Goal: Task Accomplishment & Management: Use online tool/utility

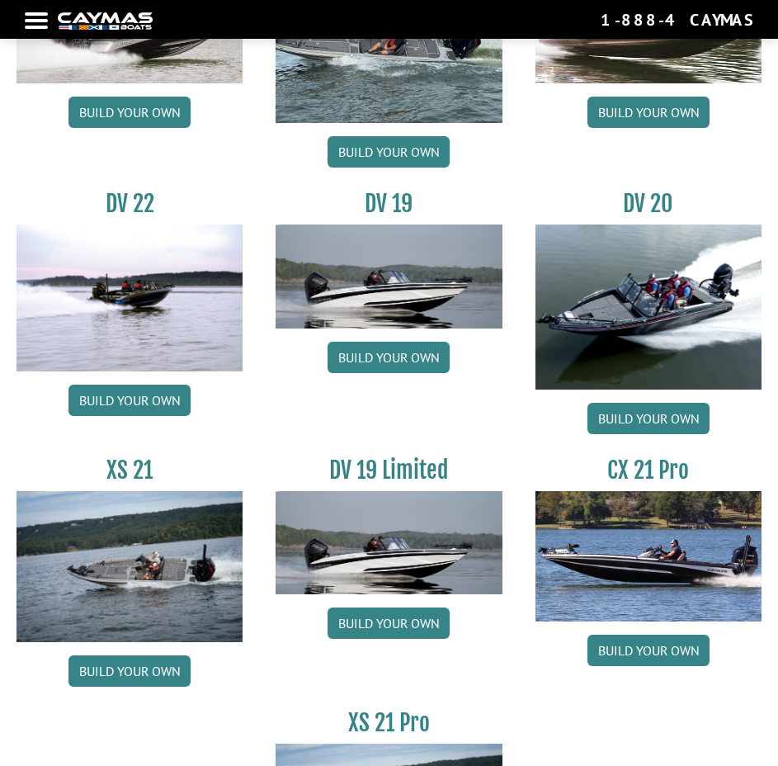
scroll to position [2244, 0]
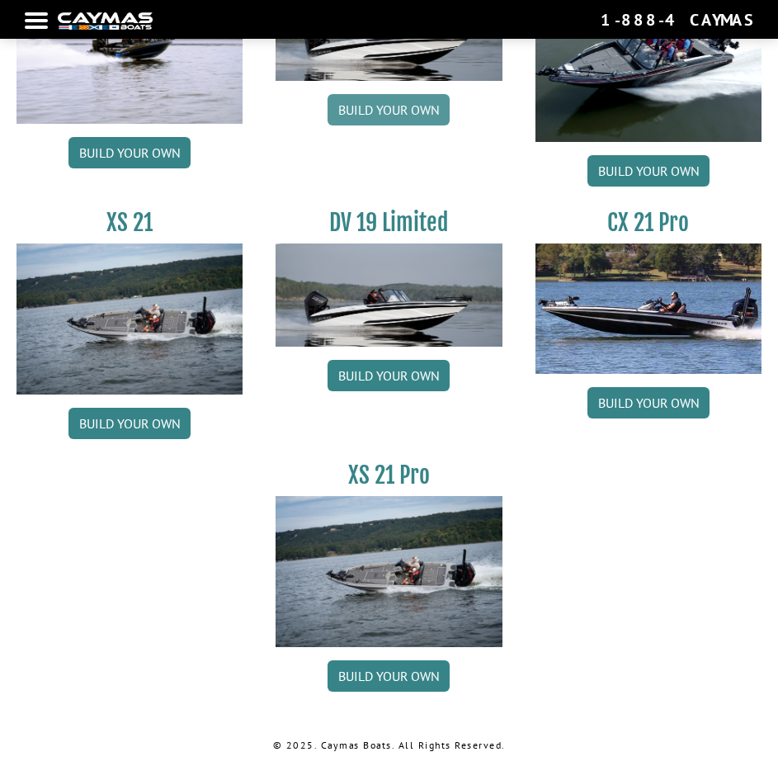
drag, startPoint x: 392, startPoint y: 113, endPoint x: 394, endPoint y: 122, distance: 9.4
click at [392, 113] on link "Build your own" at bounding box center [389, 109] width 122 height 31
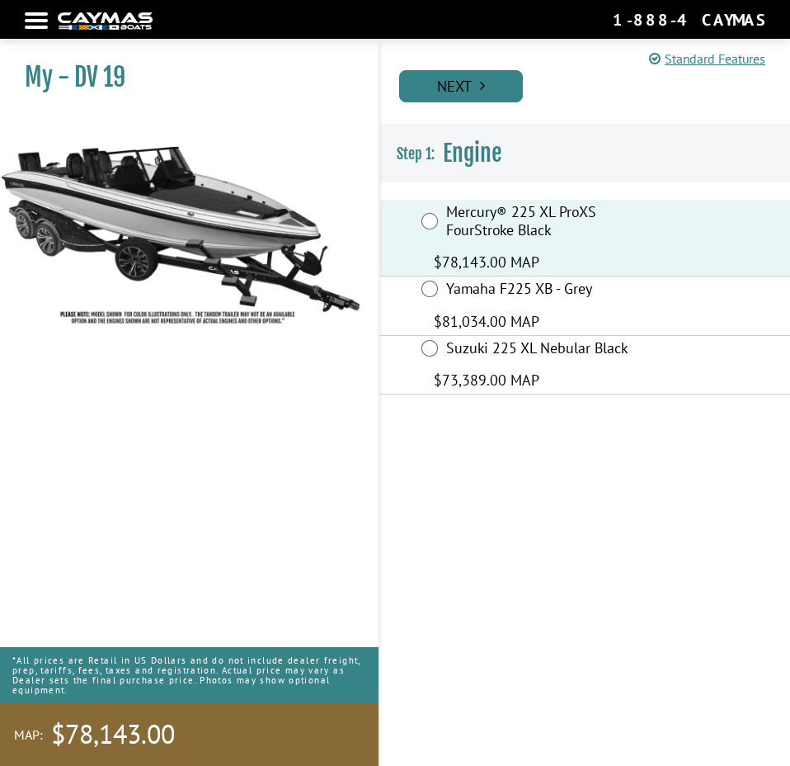
click at [436, 81] on link "Next" at bounding box center [461, 86] width 124 height 32
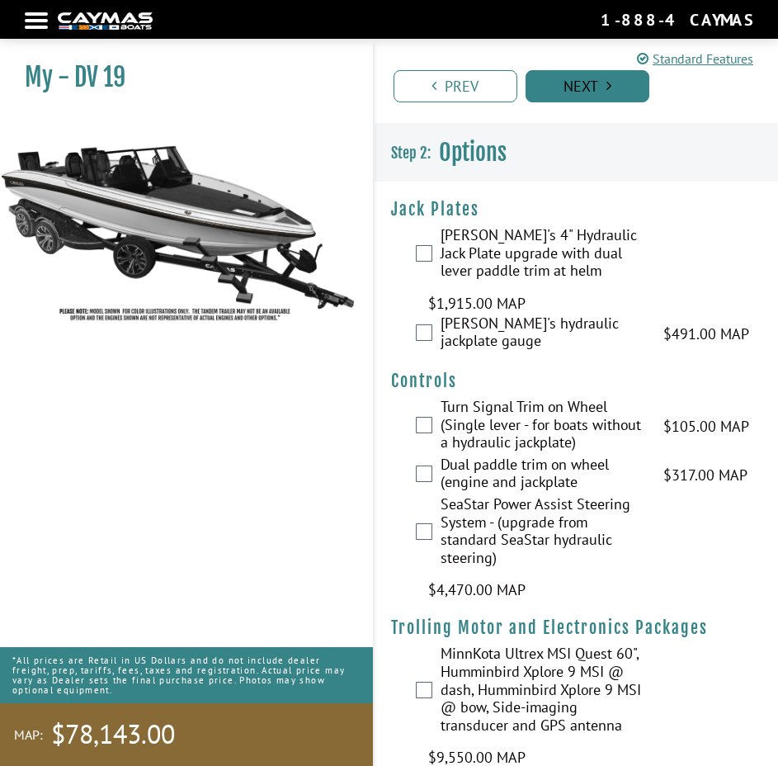
click at [579, 73] on link "Next" at bounding box center [588, 86] width 124 height 32
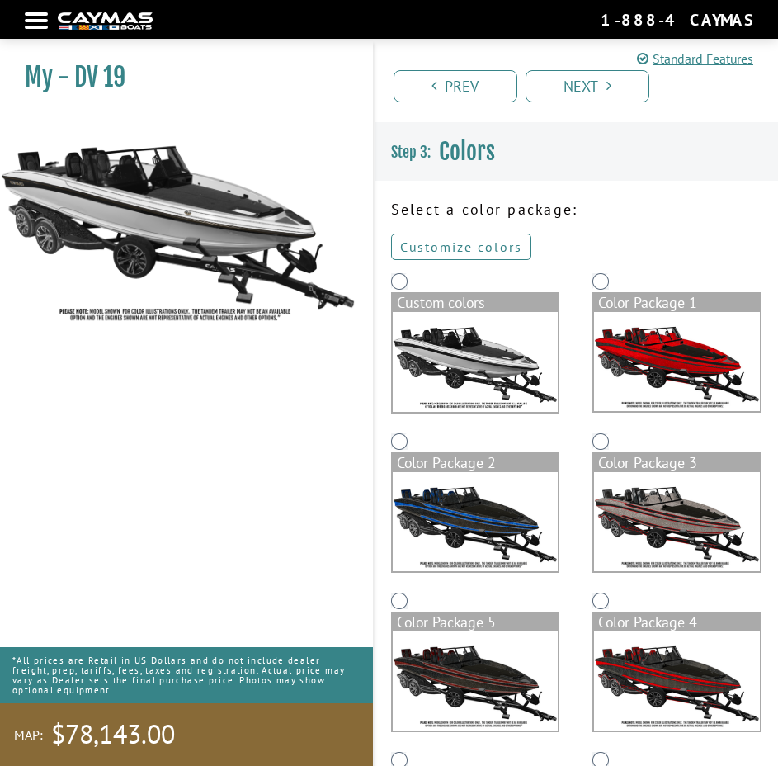
click at [441, 337] on img at bounding box center [476, 362] width 166 height 101
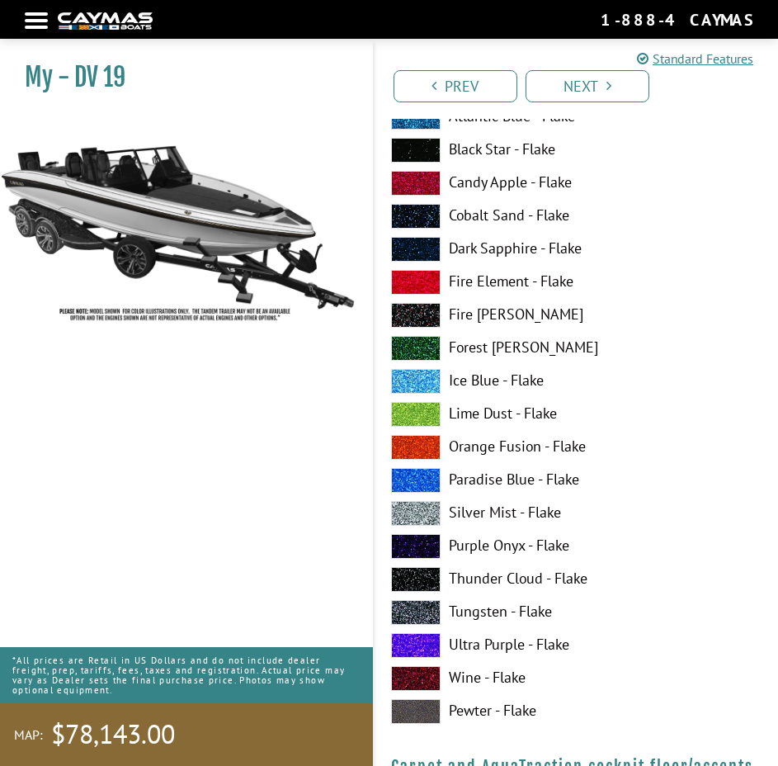
scroll to position [7095, 0]
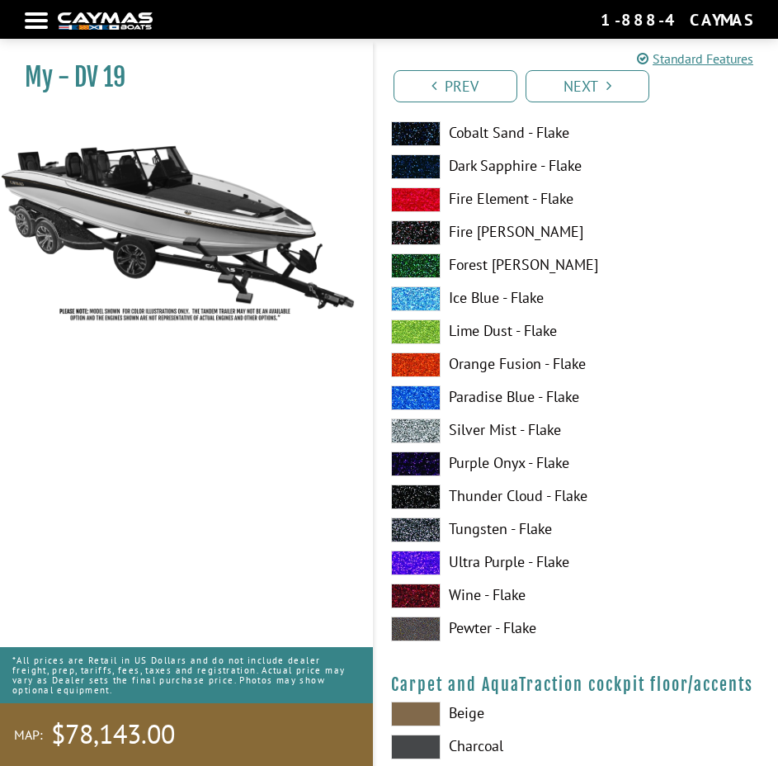
click at [546, 389] on label "Paradise Blue - Flake" at bounding box center [576, 397] width 371 height 25
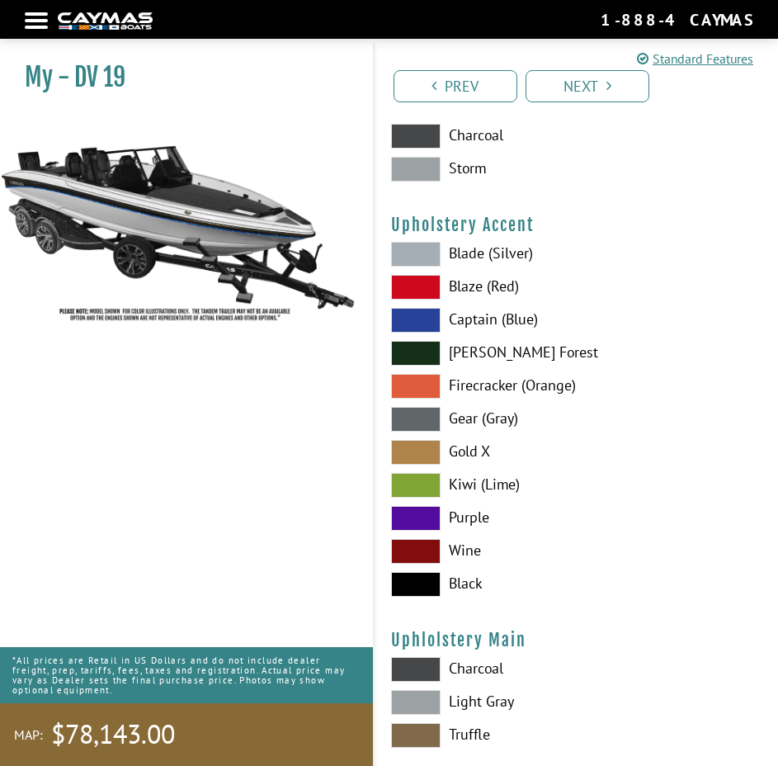
scroll to position [7623, 0]
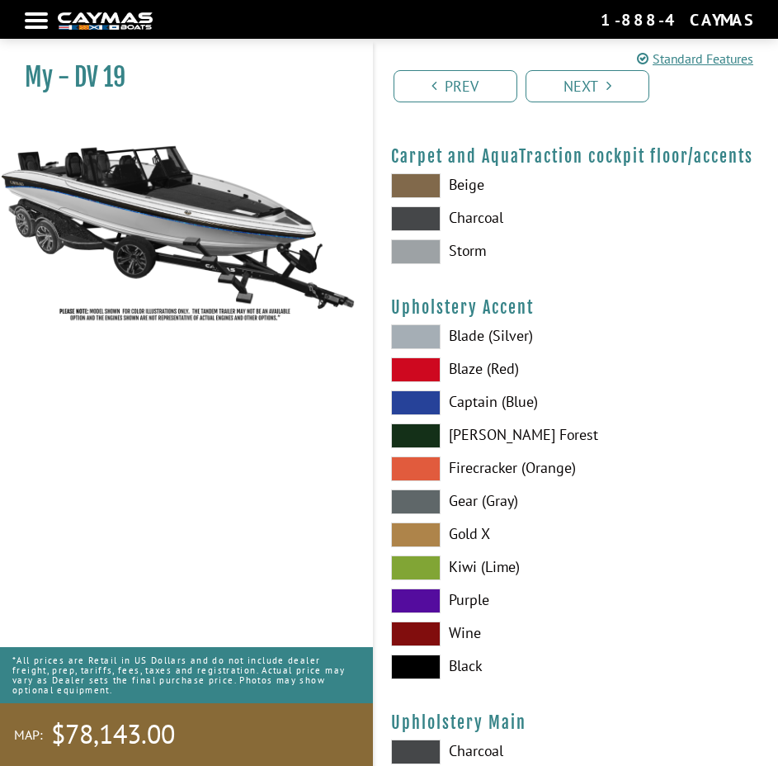
click at [422, 584] on div "Blade (Silver) Blaze (Red) Captain (Blue) Zander Forest Firecracker (Orange)" at bounding box center [577, 505] width 404 height 363
click at [422, 596] on span at bounding box center [416, 600] width 50 height 25
click at [611, 74] on link "Next" at bounding box center [588, 86] width 124 height 32
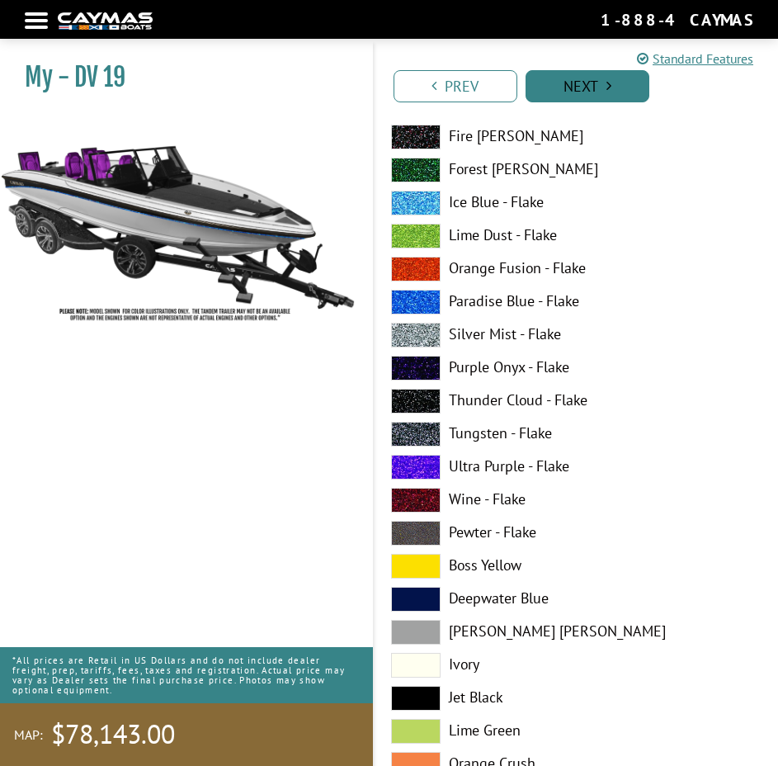
scroll to position [167, 0]
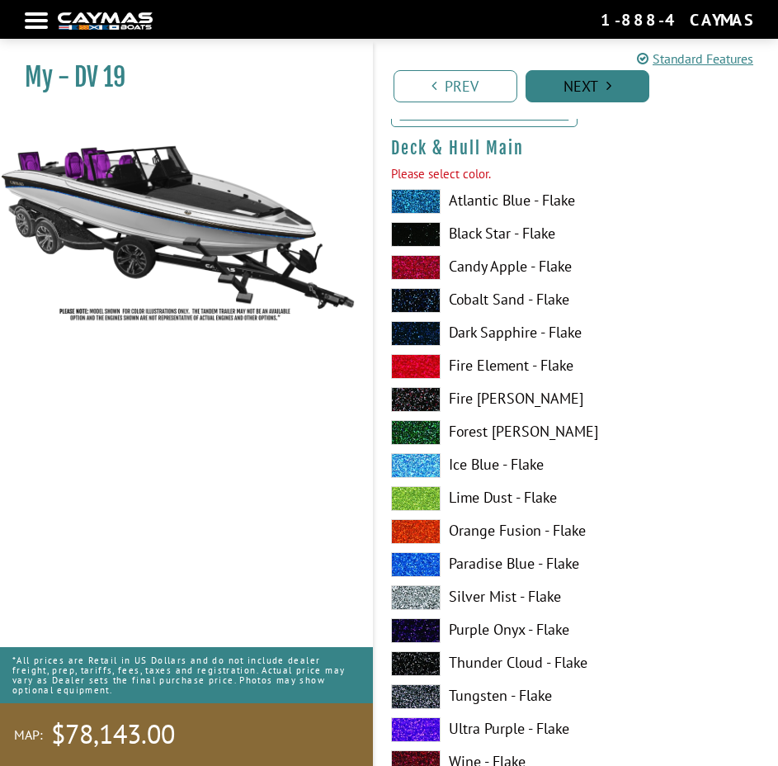
click at [611, 76] on link "Next" at bounding box center [588, 86] width 124 height 32
click at [401, 204] on span at bounding box center [416, 201] width 50 height 25
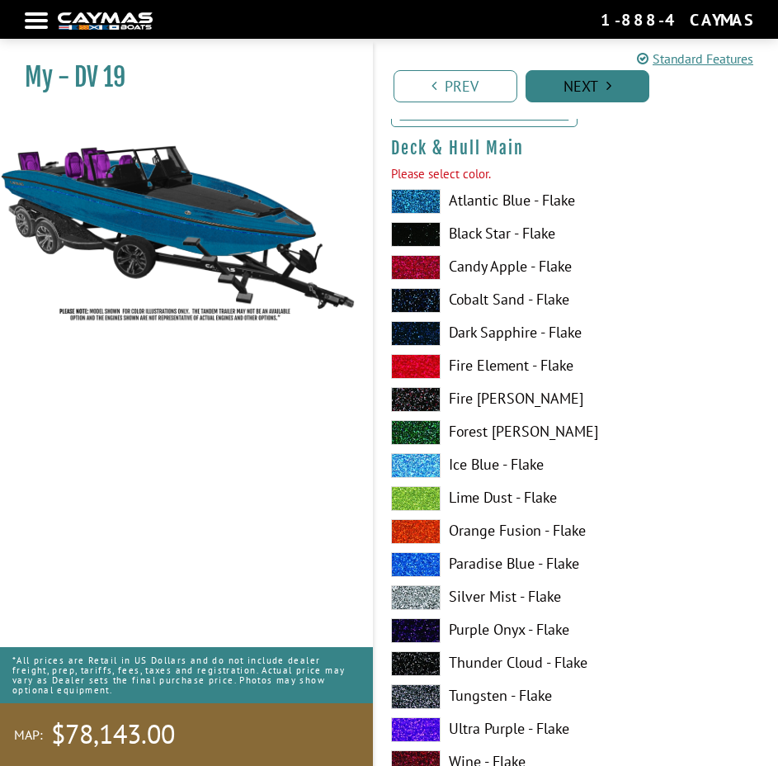
click at [623, 78] on link "Next" at bounding box center [588, 86] width 124 height 32
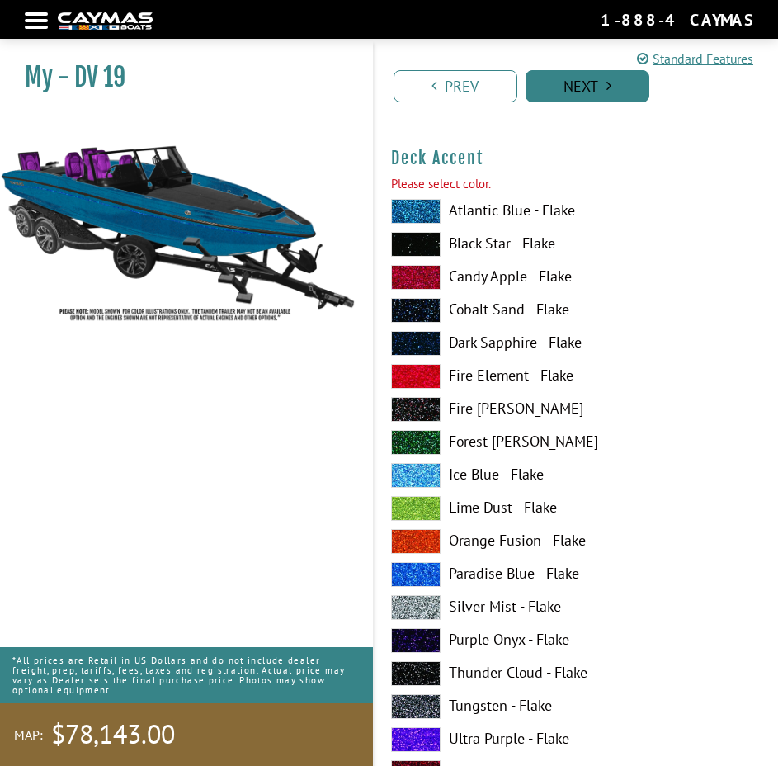
scroll to position [1176, 0]
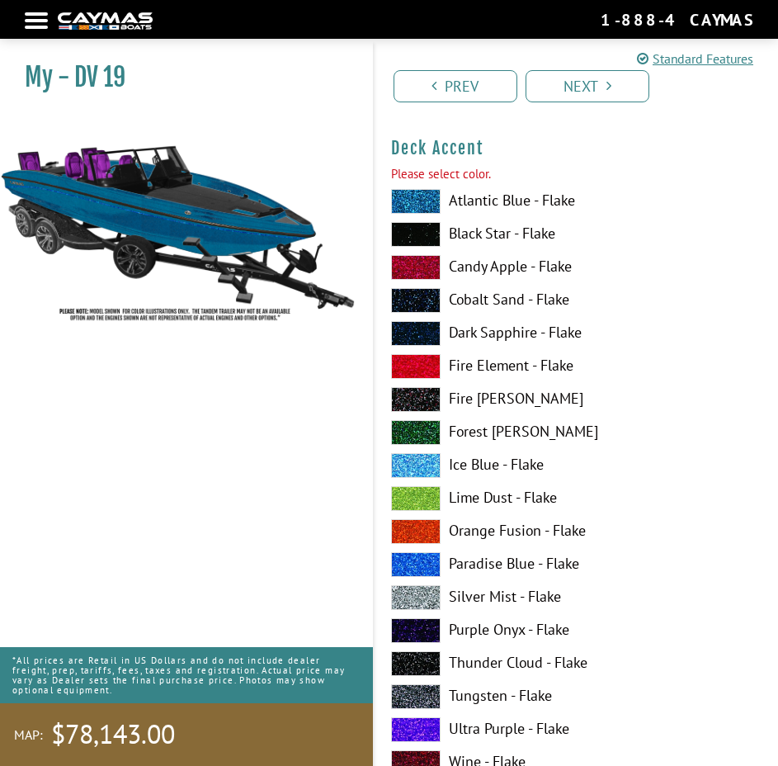
click at [417, 196] on span at bounding box center [416, 201] width 50 height 25
click at [608, 83] on icon "Pagination" at bounding box center [608, 85] width 5 height 15
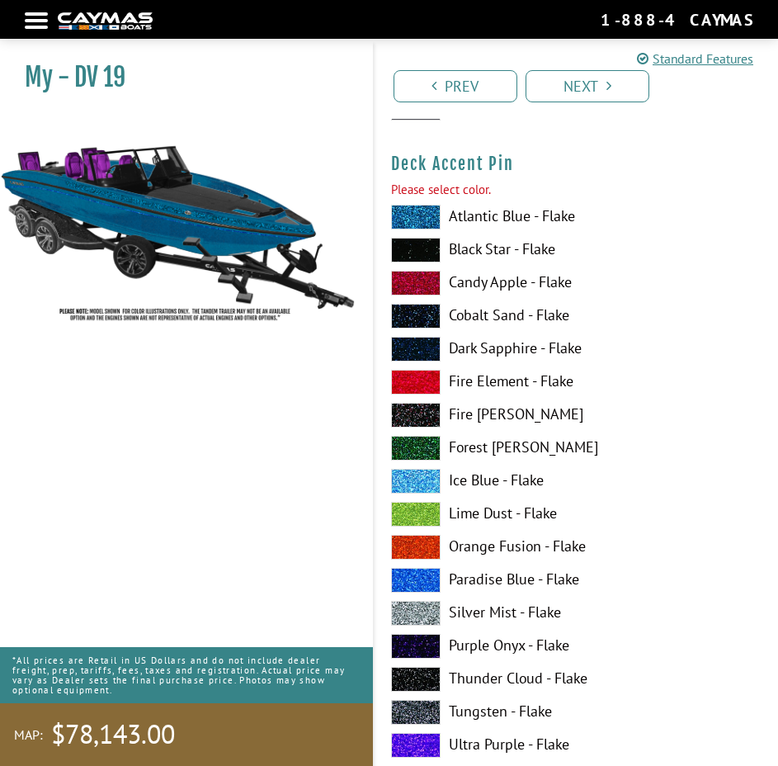
scroll to position [2186, 0]
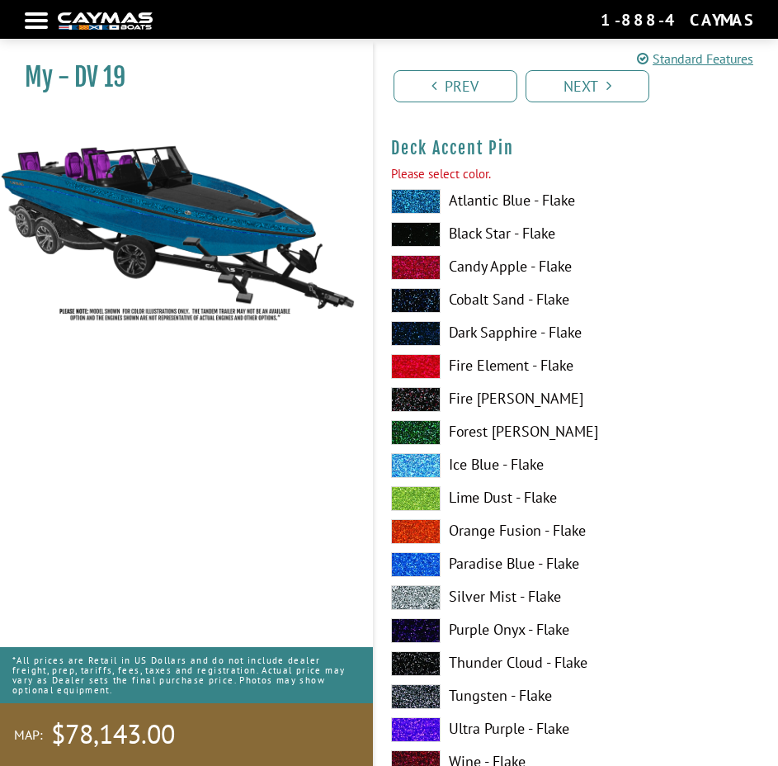
click at [431, 196] on span at bounding box center [416, 201] width 50 height 25
click at [547, 90] on link "Next" at bounding box center [588, 86] width 124 height 32
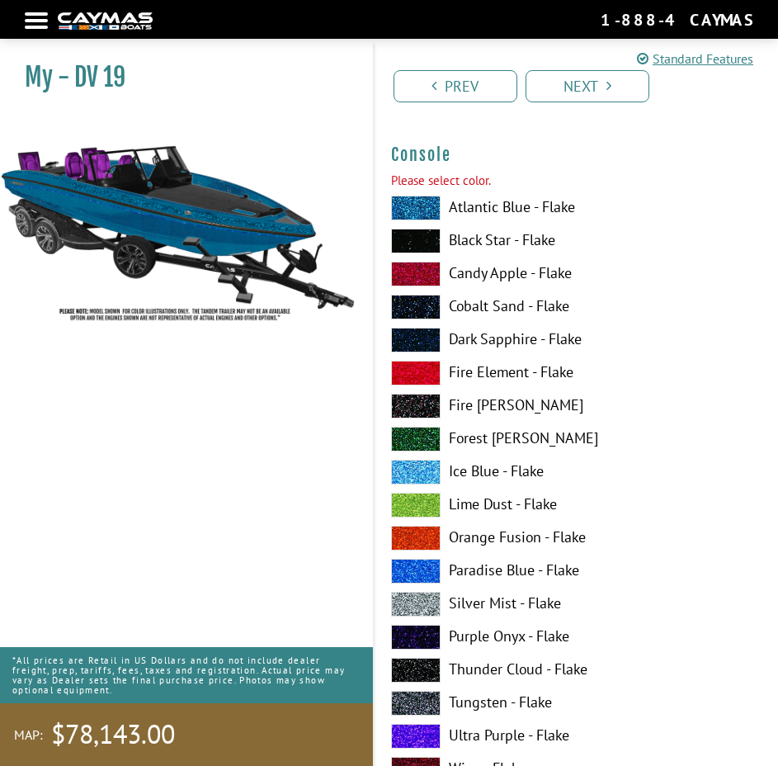
scroll to position [2865, 0]
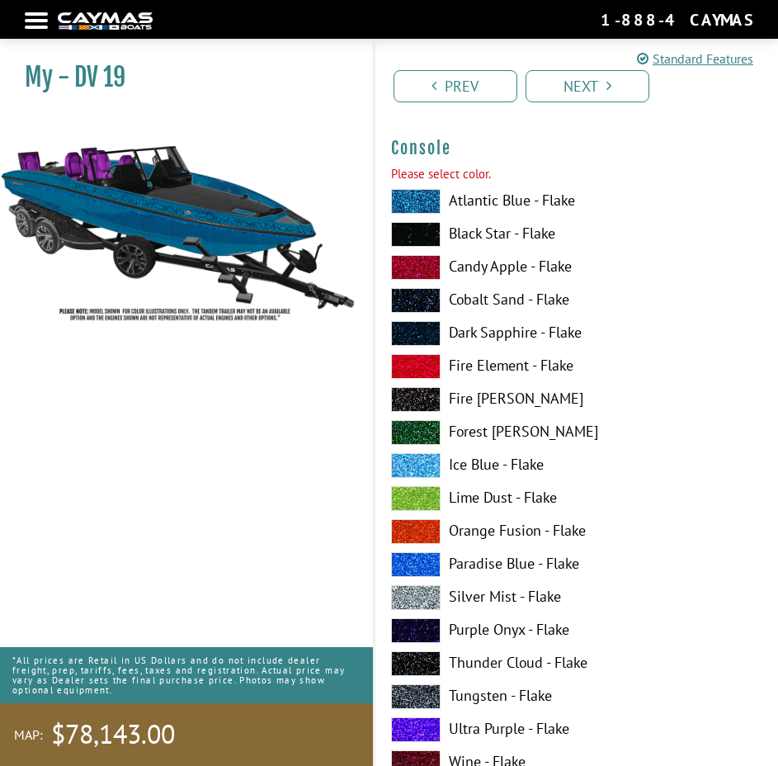
click at [423, 200] on span at bounding box center [416, 201] width 50 height 25
click at [593, 78] on link "Next" at bounding box center [588, 86] width 124 height 32
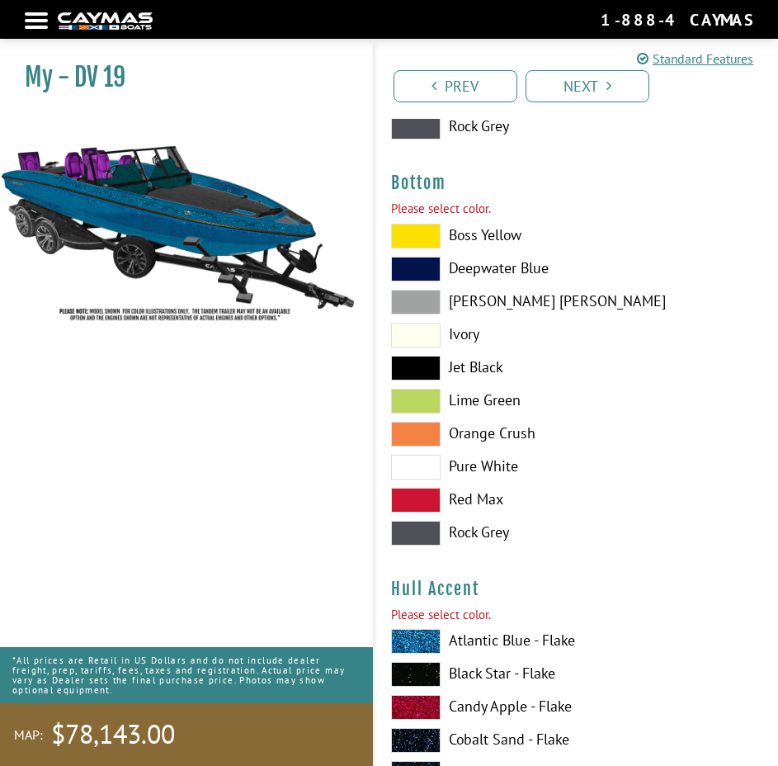
scroll to position [3874, 0]
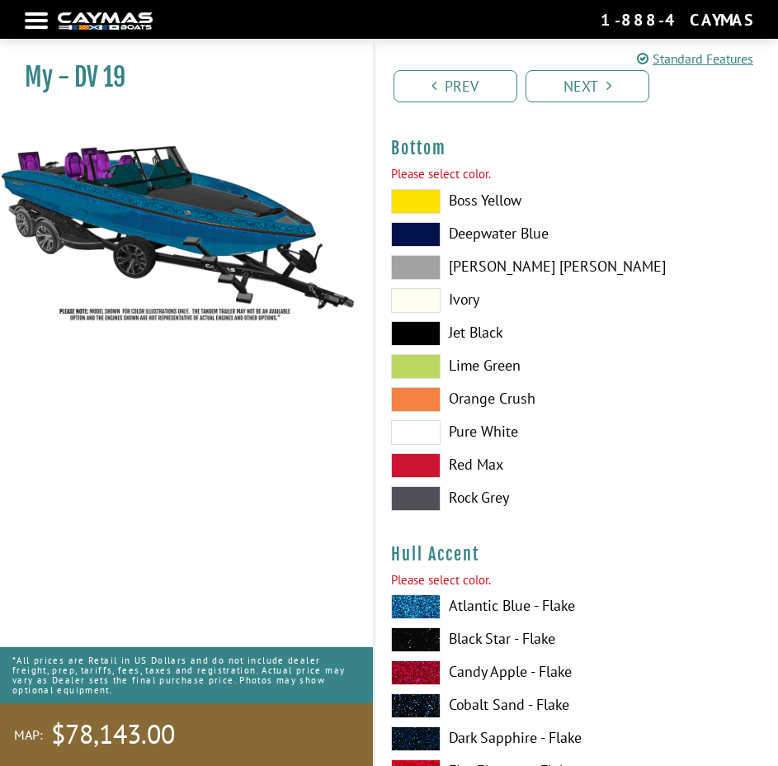
click at [422, 201] on span at bounding box center [416, 201] width 50 height 25
click at [620, 82] on link "Next" at bounding box center [588, 86] width 124 height 32
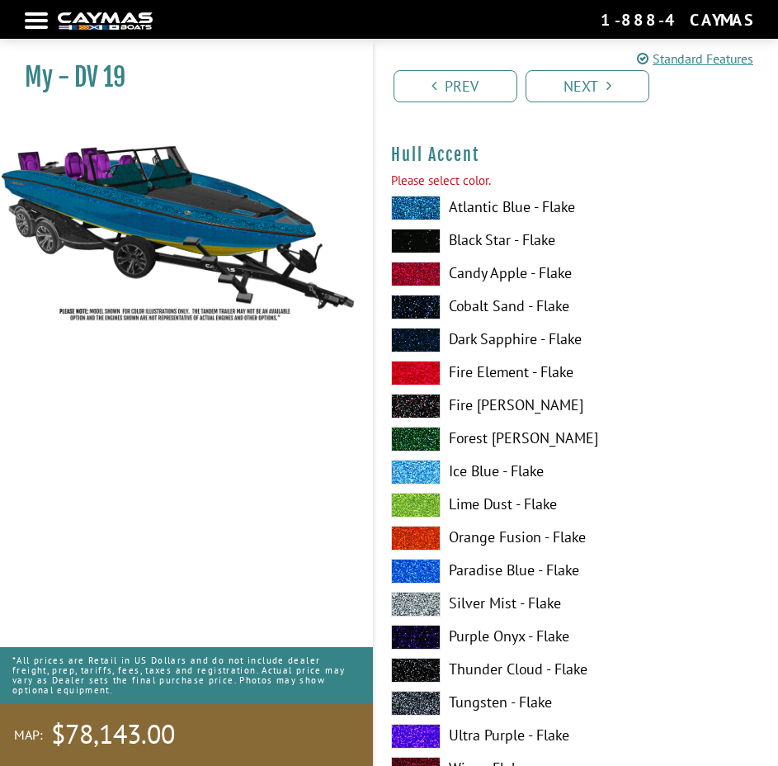
scroll to position [4255, 0]
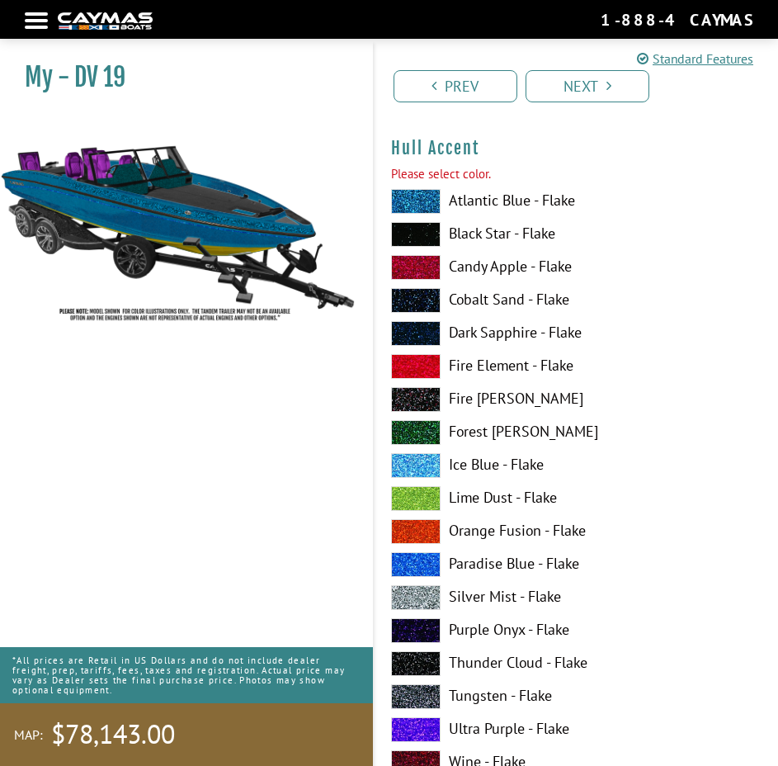
click at [428, 201] on span at bounding box center [416, 201] width 50 height 25
click at [606, 83] on icon "Pagination" at bounding box center [608, 85] width 5 height 15
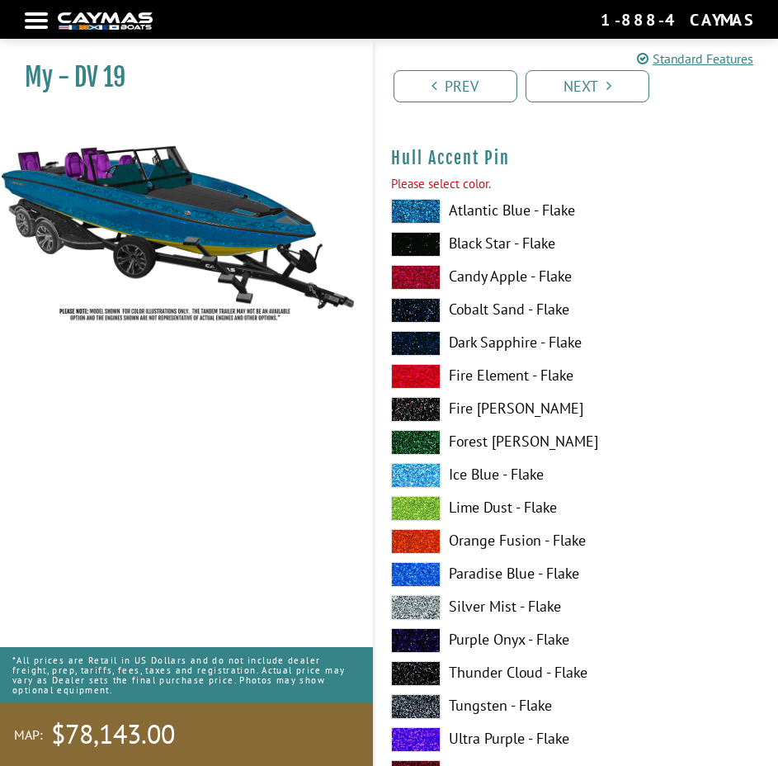
scroll to position [5265, 0]
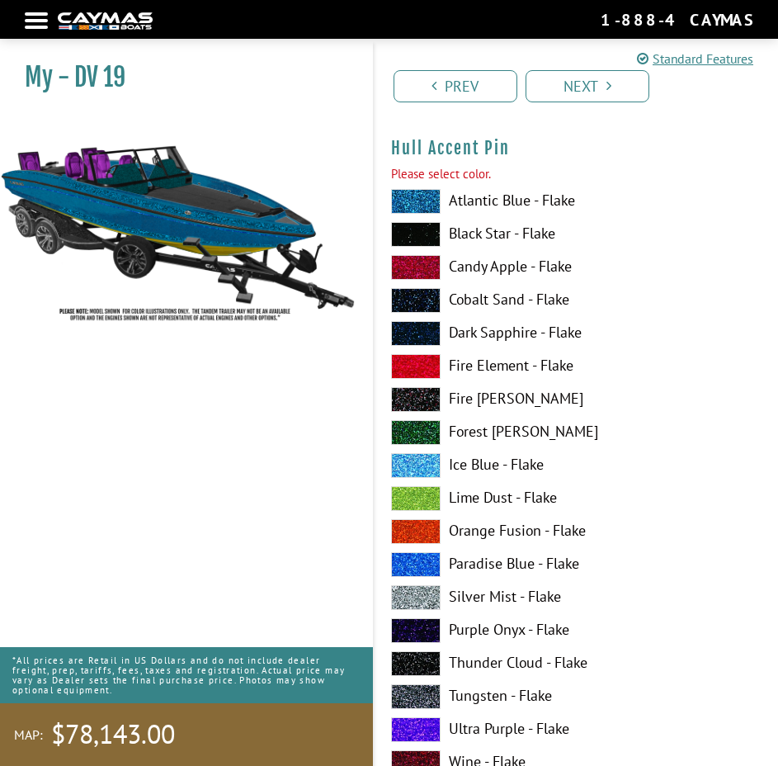
click at [423, 199] on span at bounding box center [416, 201] width 50 height 25
click at [568, 90] on link "Next" at bounding box center [588, 86] width 124 height 32
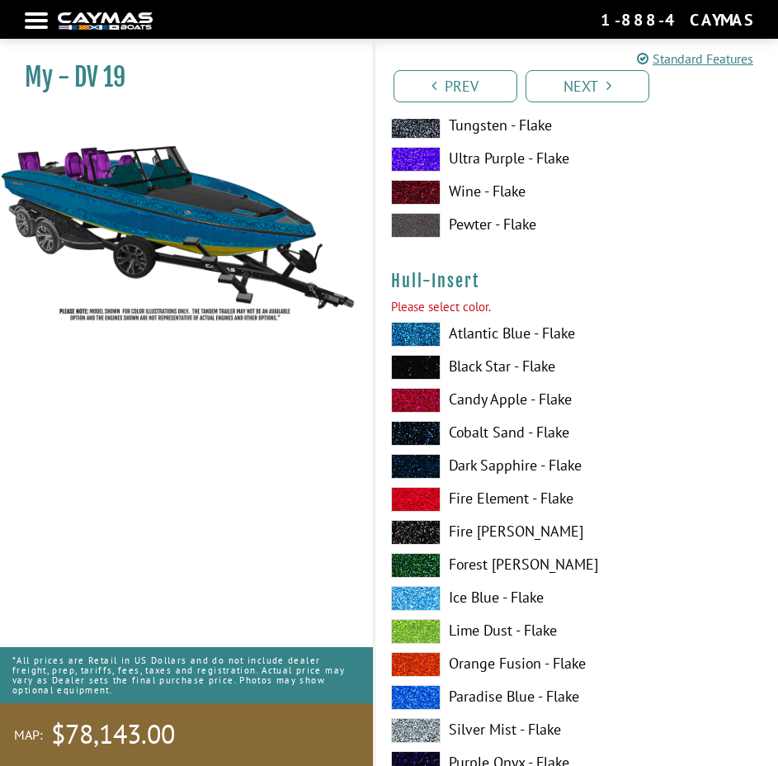
scroll to position [5944, 0]
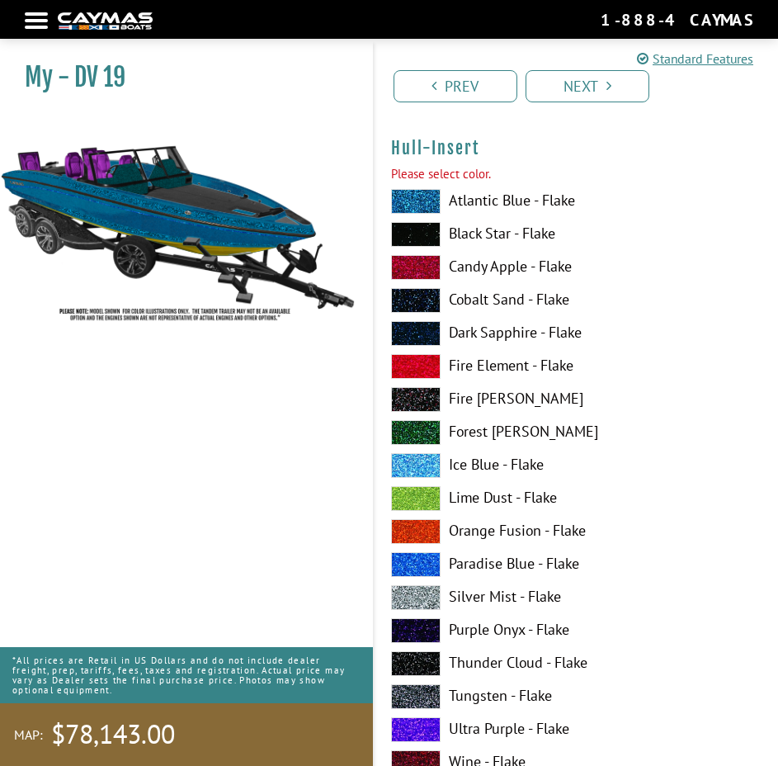
click at [428, 204] on span at bounding box center [416, 201] width 50 height 25
click at [580, 78] on link "Next" at bounding box center [588, 86] width 124 height 32
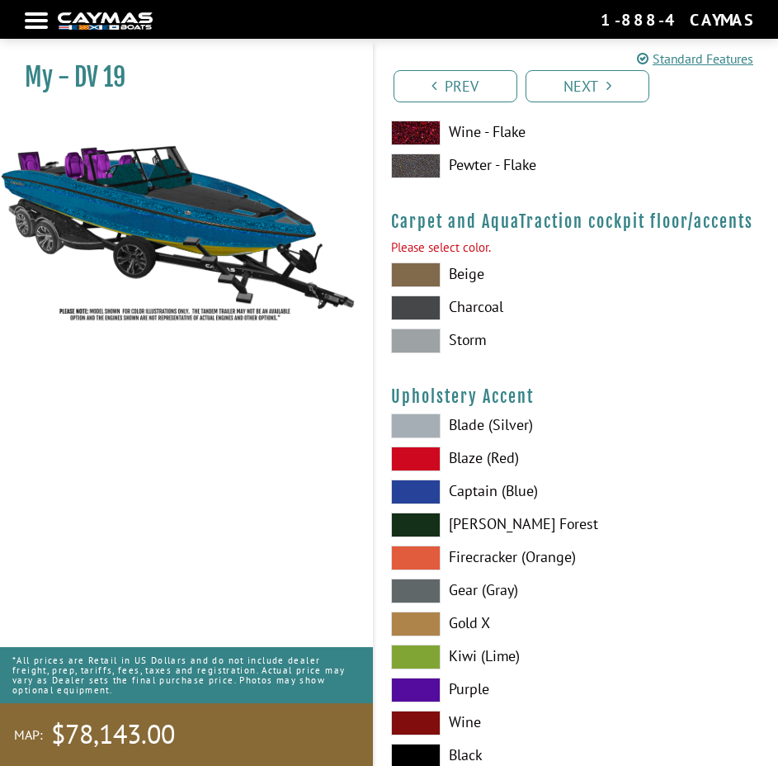
scroll to position [7632, 0]
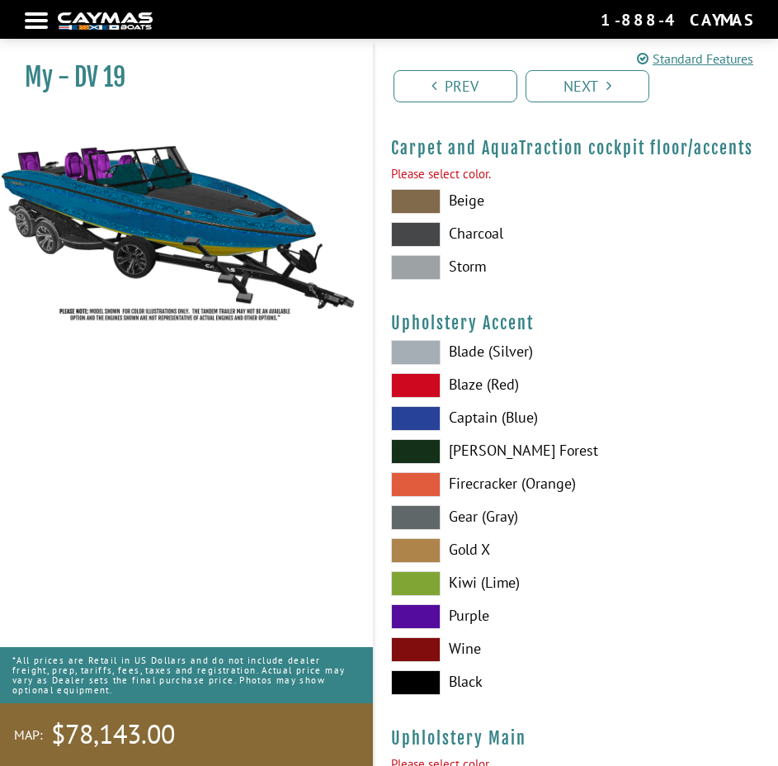
click at [428, 194] on span at bounding box center [416, 201] width 50 height 25
click at [412, 231] on span at bounding box center [416, 234] width 50 height 25
click at [597, 87] on link "Next" at bounding box center [588, 86] width 124 height 32
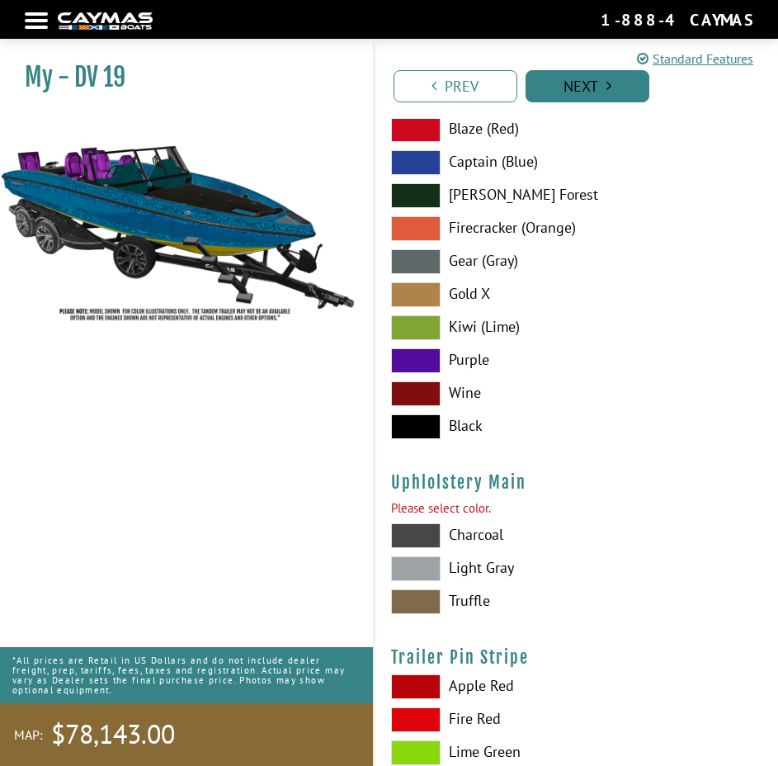
scroll to position [8142, 0]
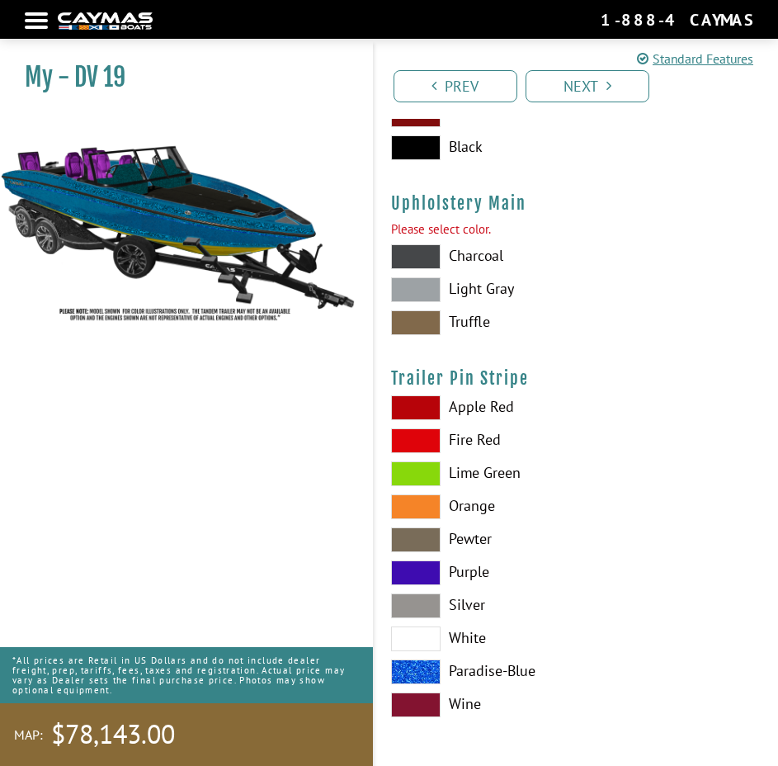
click at [423, 257] on span at bounding box center [416, 256] width 50 height 25
click at [595, 87] on link "Next" at bounding box center [588, 86] width 124 height 32
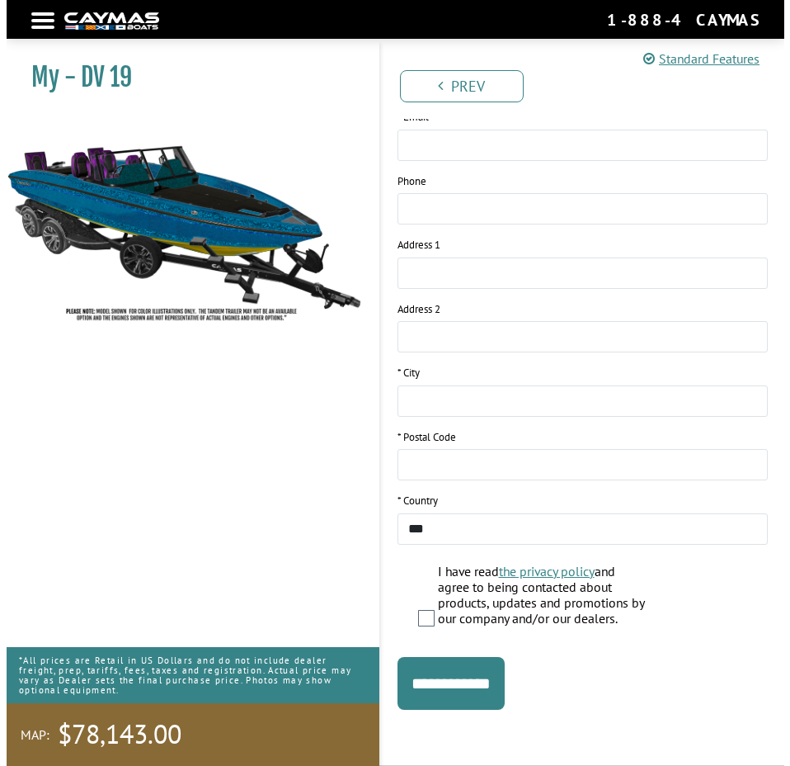
scroll to position [0, 0]
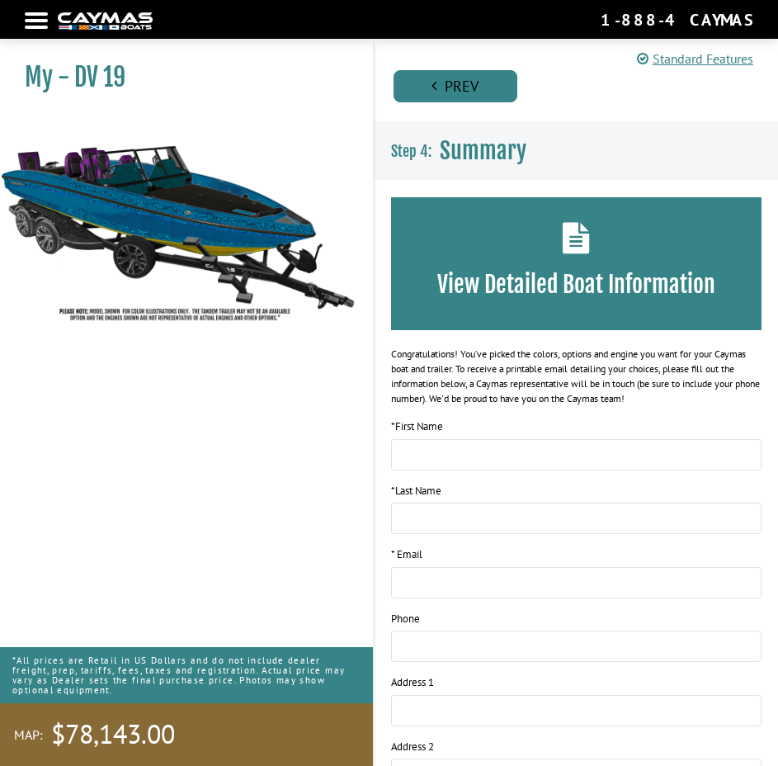
click at [479, 81] on link "Prev" at bounding box center [456, 86] width 124 height 32
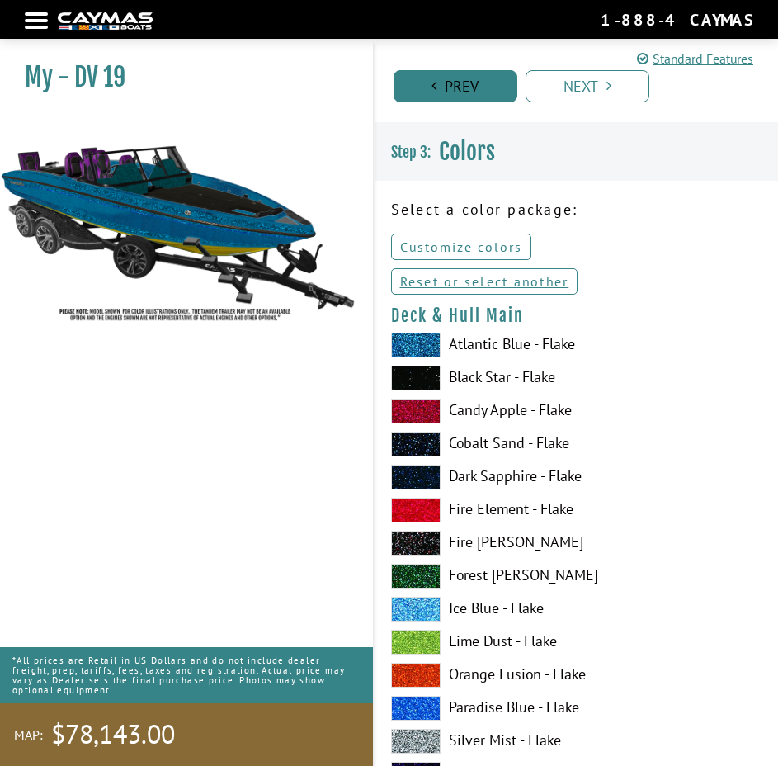
click at [479, 81] on link "Prev" at bounding box center [456, 86] width 124 height 32
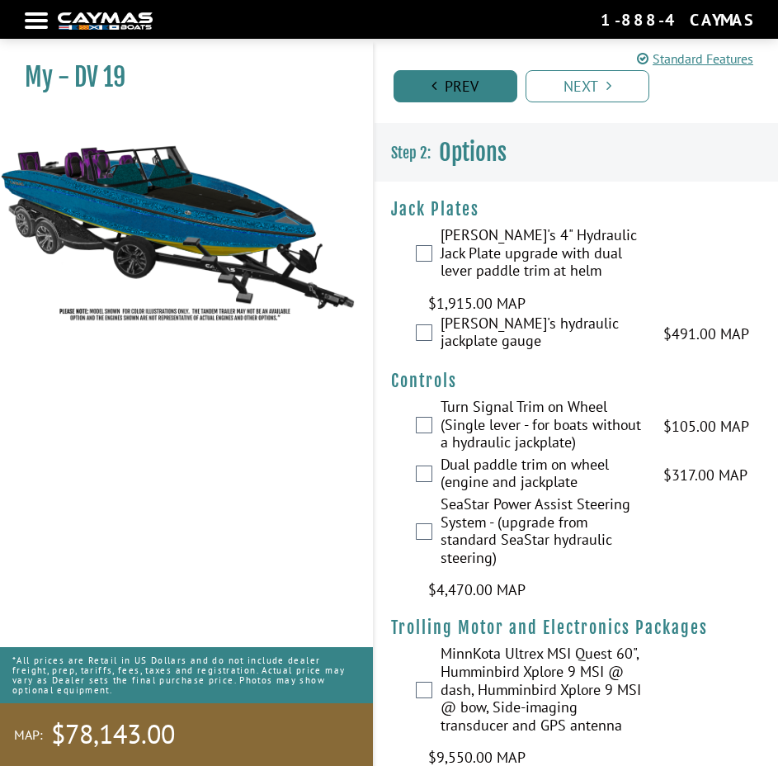
click at [479, 81] on link "Prev" at bounding box center [456, 86] width 124 height 32
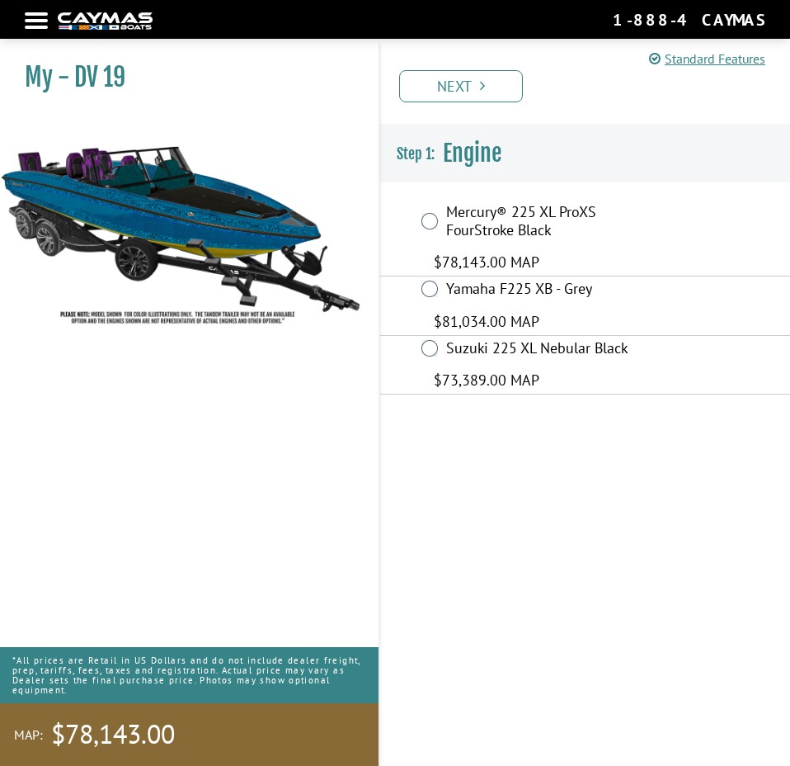
click at [42, 19] on div at bounding box center [36, 20] width 23 height 3
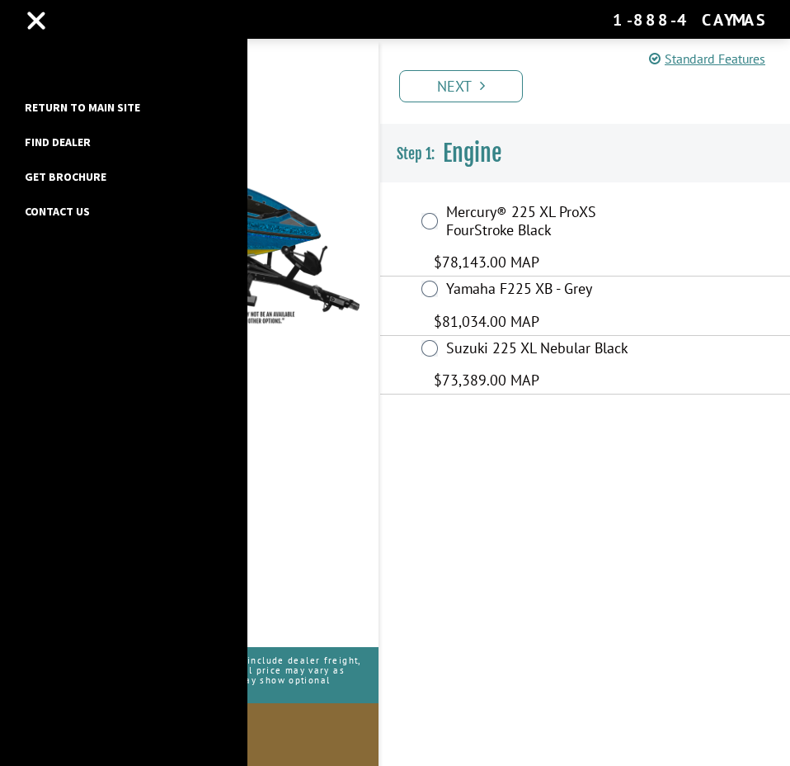
click at [30, 18] on div "Return to main site Find Dealer Get Brochure Contact Us" at bounding box center [124, 383] width 248 height 766
click at [53, 102] on link "Return to main site" at bounding box center [83, 107] width 132 height 21
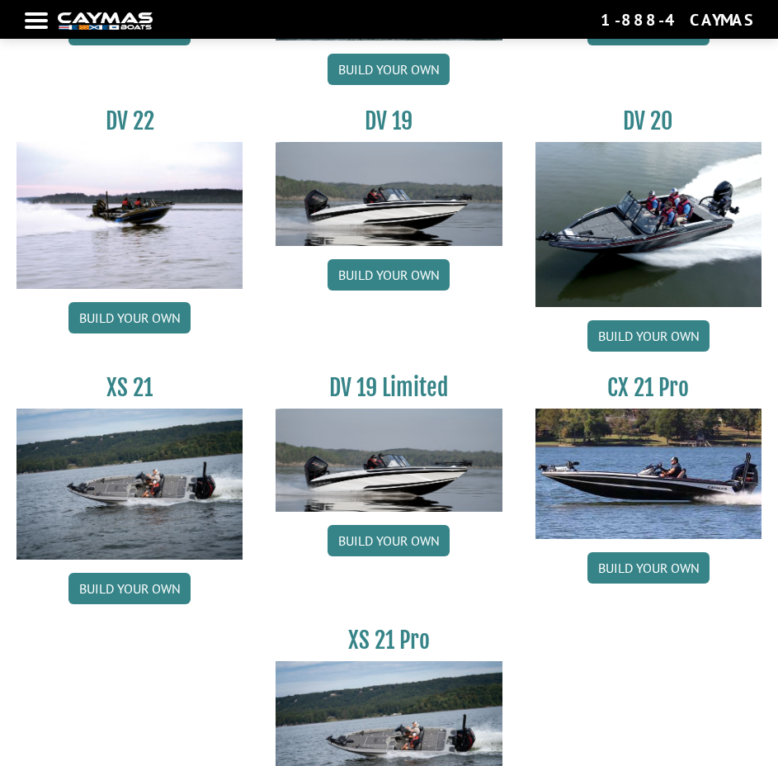
scroll to position [2244, 0]
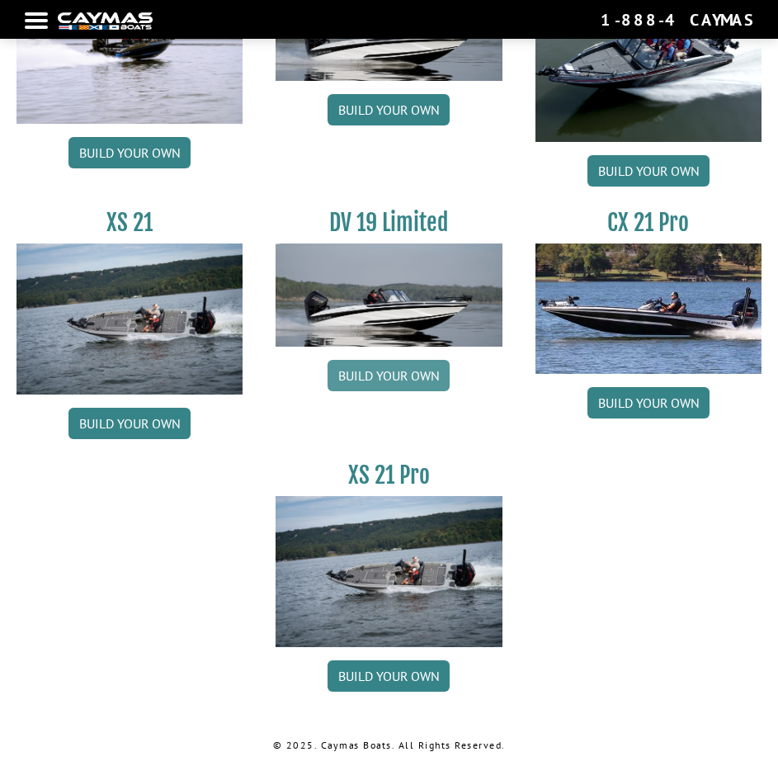
click at [403, 384] on link "Build your own" at bounding box center [389, 375] width 122 height 31
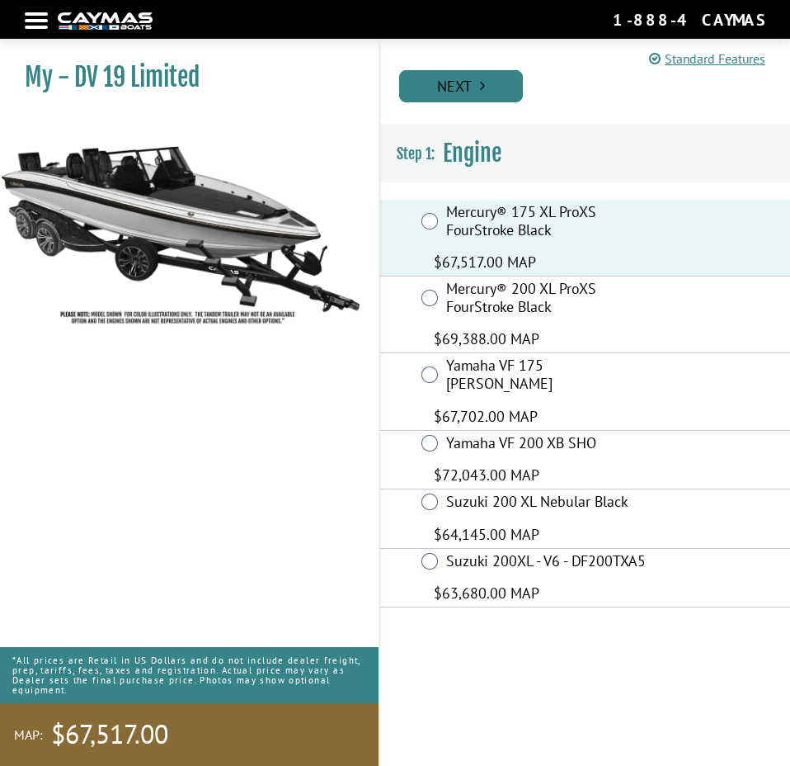
click at [452, 87] on link "Next" at bounding box center [461, 86] width 124 height 32
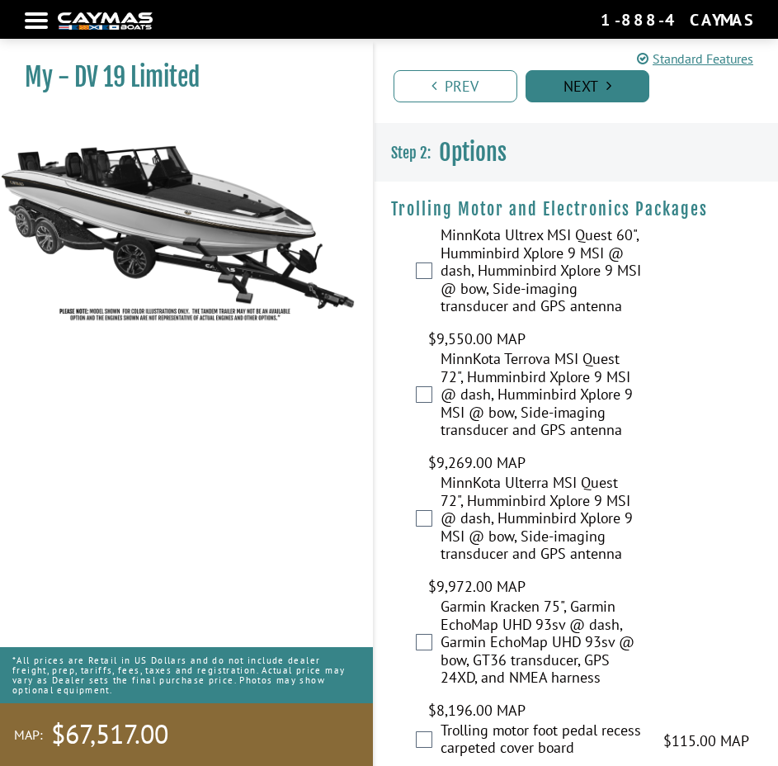
click at [575, 88] on link "Next" at bounding box center [588, 86] width 124 height 32
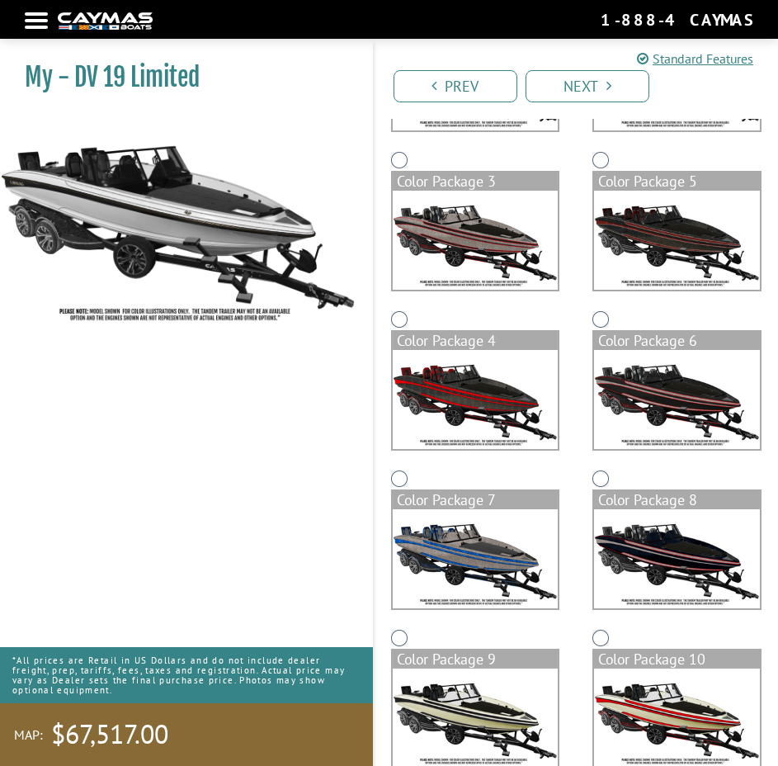
scroll to position [283, 0]
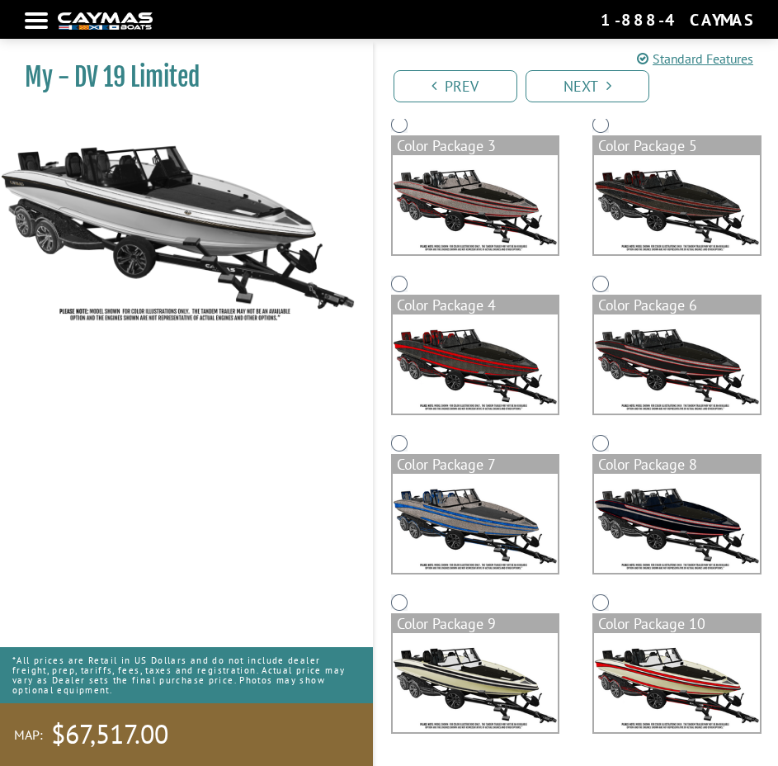
click at [30, 24] on nav "Return to main site Find Dealer Get Brochure Contact Us 1-888-4CAYMAS" at bounding box center [389, 19] width 729 height 22
click at [39, 19] on div at bounding box center [36, 20] width 23 height 3
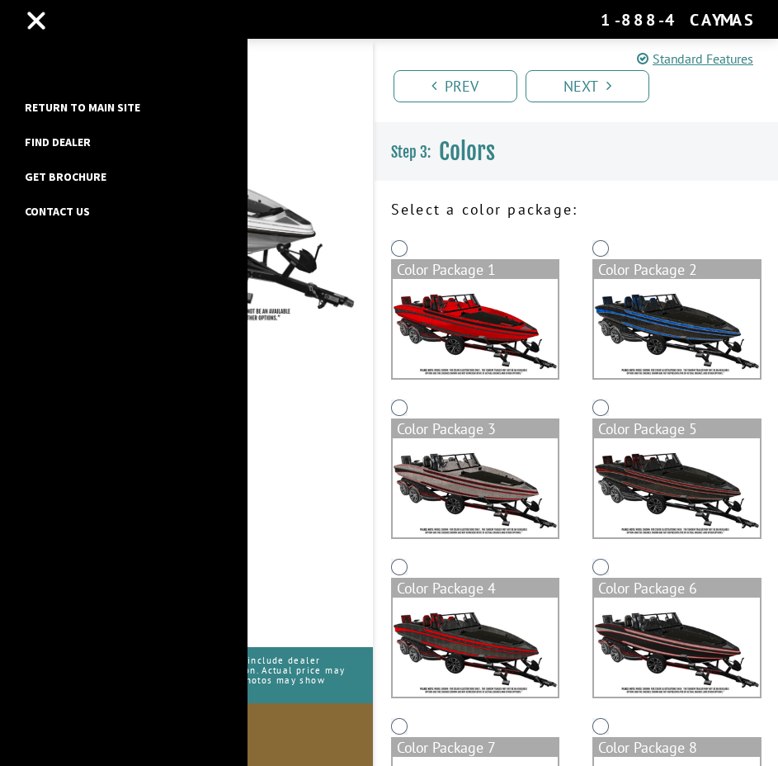
click at [67, 96] on li "Return to main site" at bounding box center [83, 113] width 132 height 35
click at [68, 107] on link "Return to main site" at bounding box center [83, 107] width 132 height 21
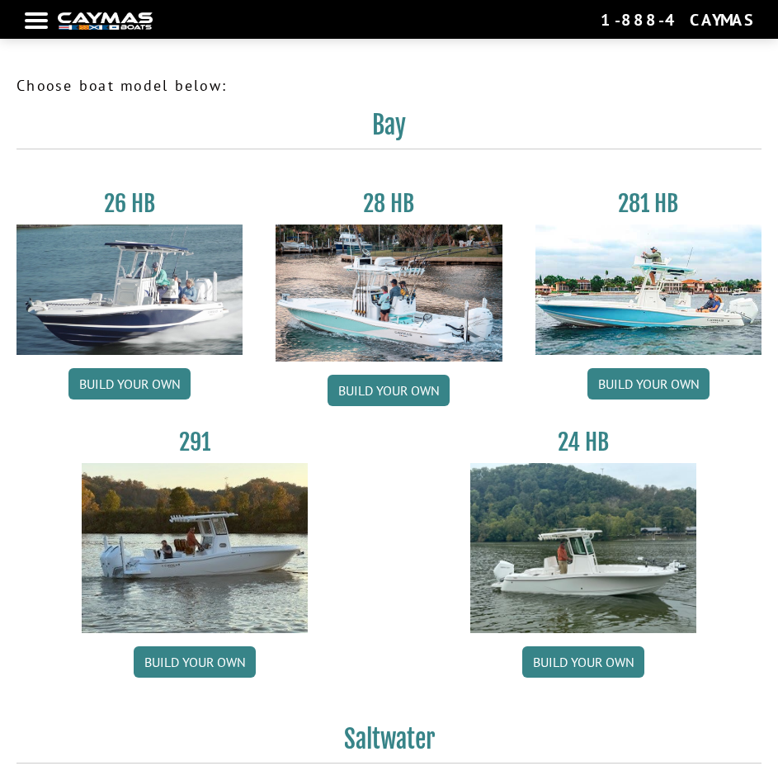
click at [45, 19] on div at bounding box center [36, 20] width 23 height 3
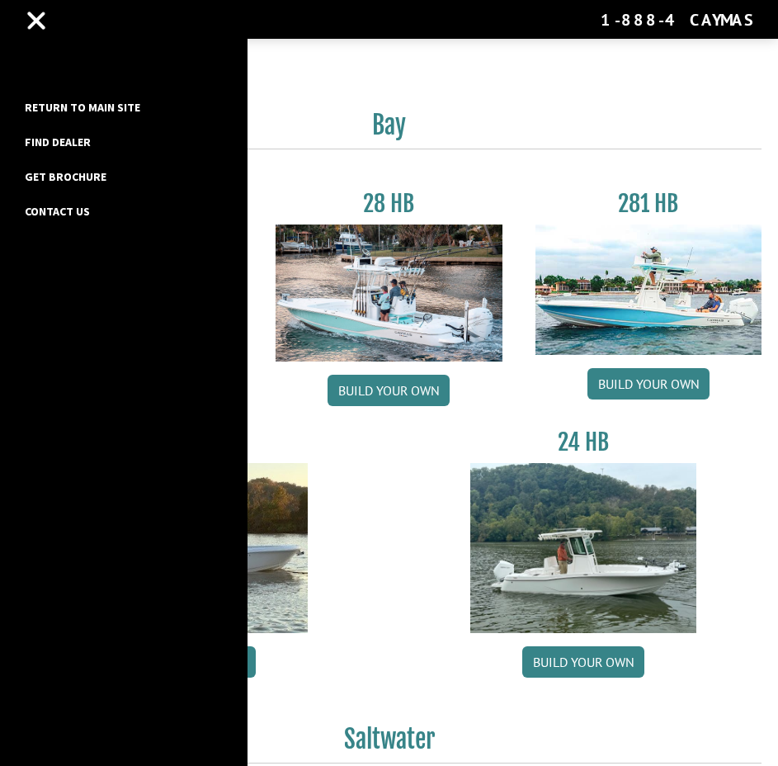
click at [27, 6] on div "Return to main site Find Dealer Get Brochure Contact Us" at bounding box center [124, 383] width 248 height 766
click at [33, 18] on div at bounding box center [36, 21] width 19 height 19
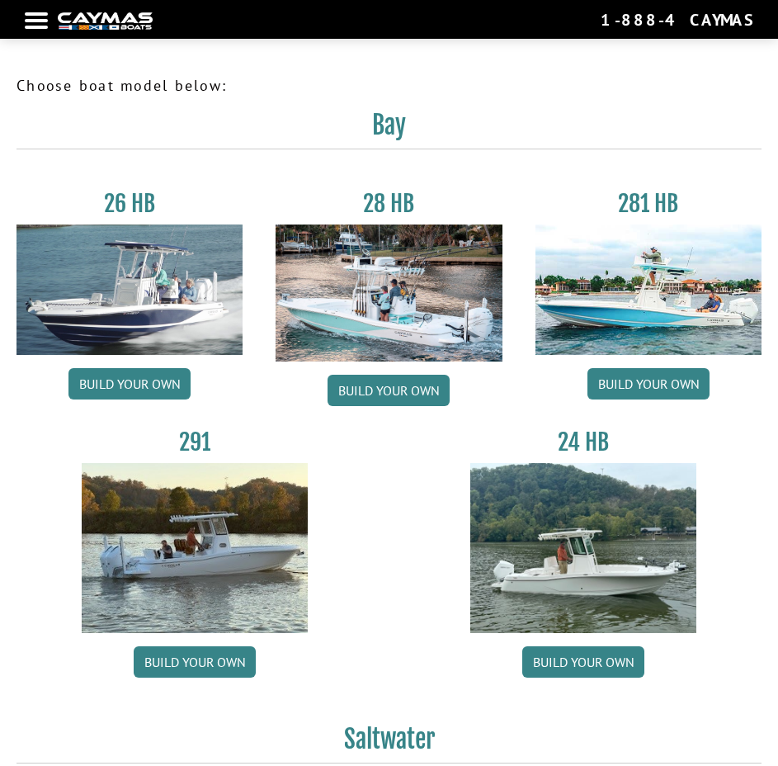
click at [33, 22] on div at bounding box center [36, 20] width 23 height 3
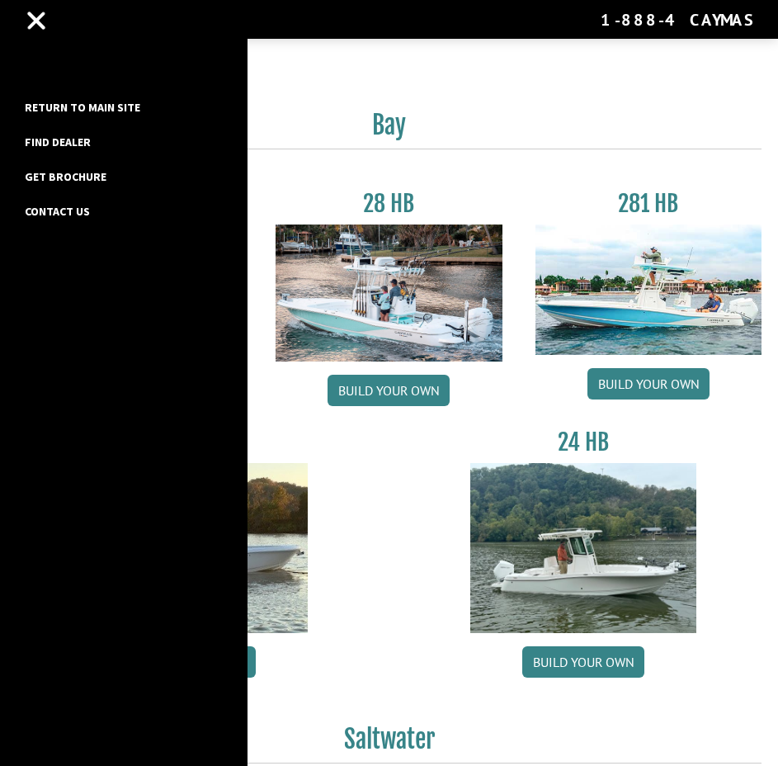
click at [63, 111] on link "Return to main site" at bounding box center [83, 107] width 132 height 21
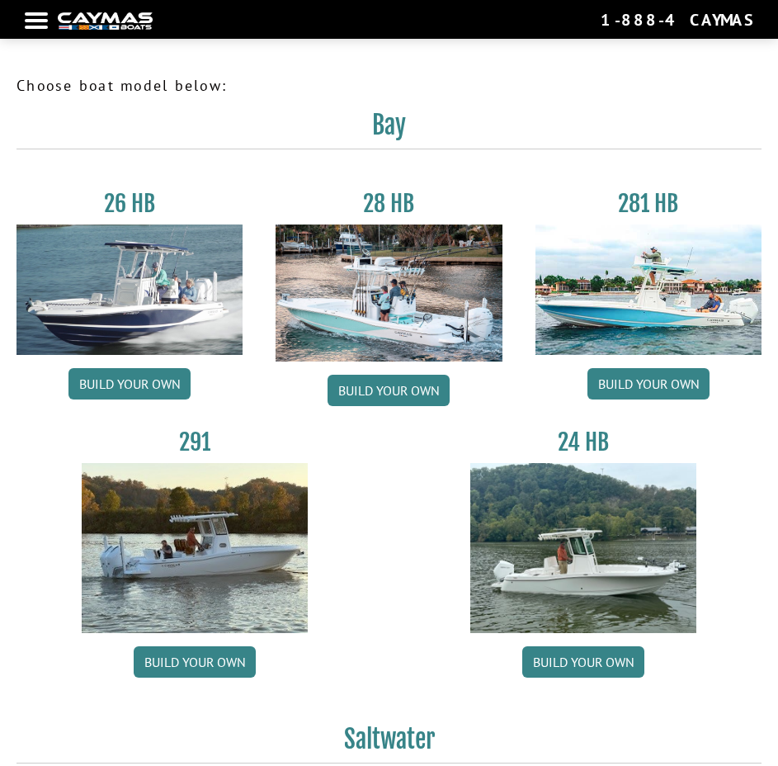
click at [33, 19] on div at bounding box center [36, 20] width 23 height 3
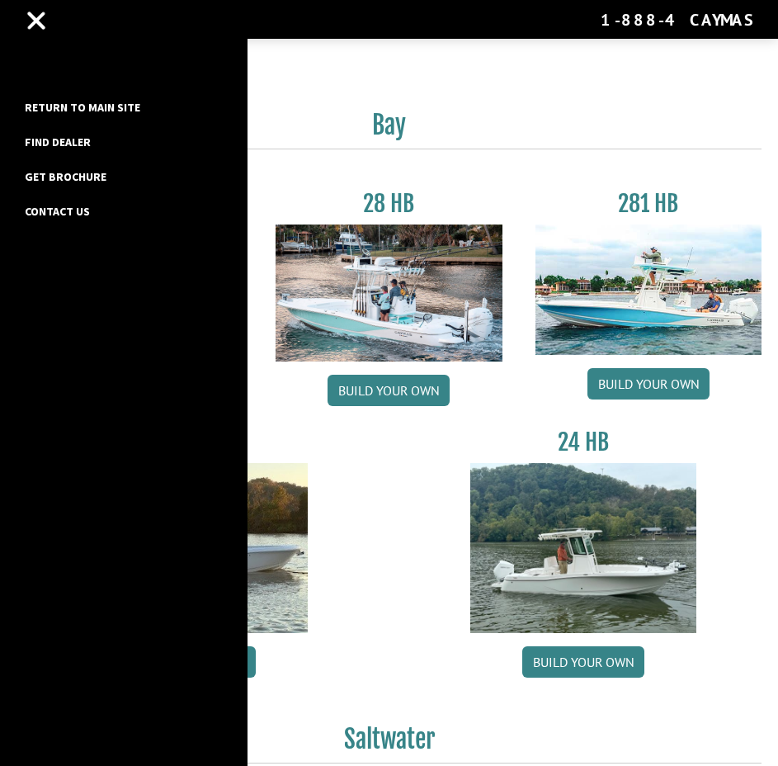
click at [66, 107] on link "Return to main site" at bounding box center [83, 107] width 132 height 21
